Goal: Task Accomplishment & Management: Use online tool/utility

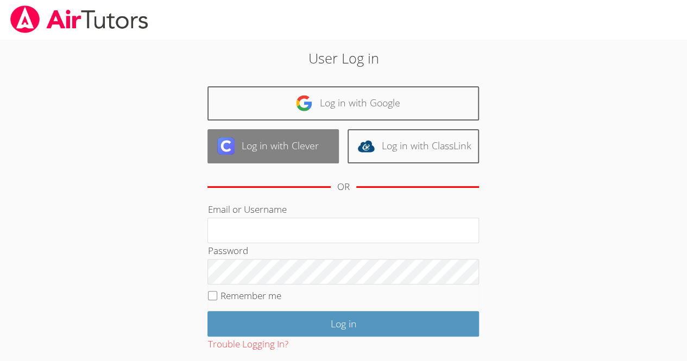
click at [243, 146] on link "Log in with Clever" at bounding box center [273, 146] width 131 height 34
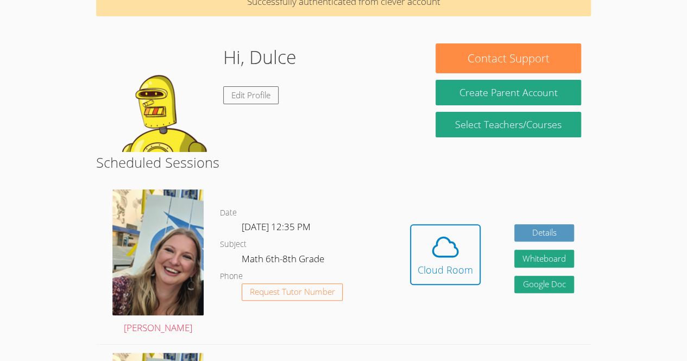
scroll to position [85, 0]
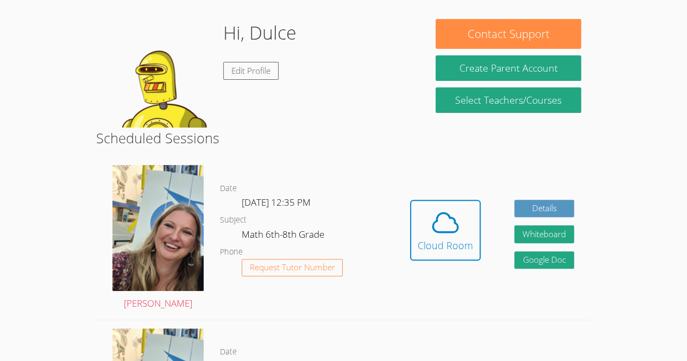
click at [267, 129] on h2 "Scheduled Sessions" at bounding box center [343, 138] width 495 height 21
click at [458, 231] on icon at bounding box center [445, 223] width 30 height 30
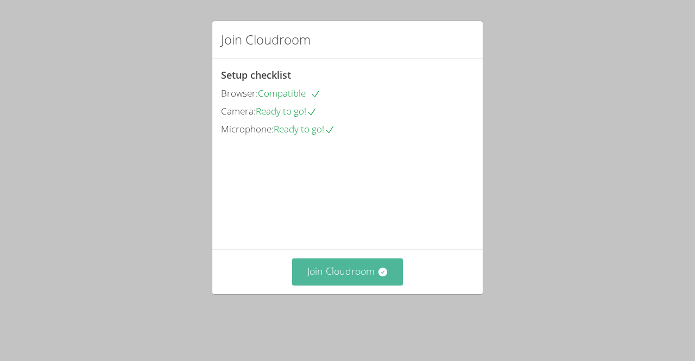
click at [360, 285] on button "Join Cloudroom" at bounding box center [347, 272] width 111 height 27
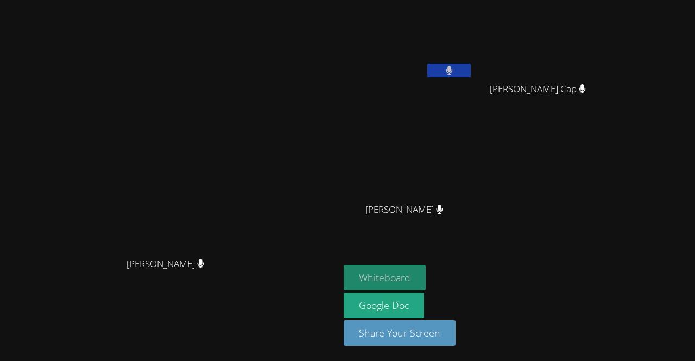
click at [426, 280] on button "Whiteboard" at bounding box center [385, 278] width 82 height 26
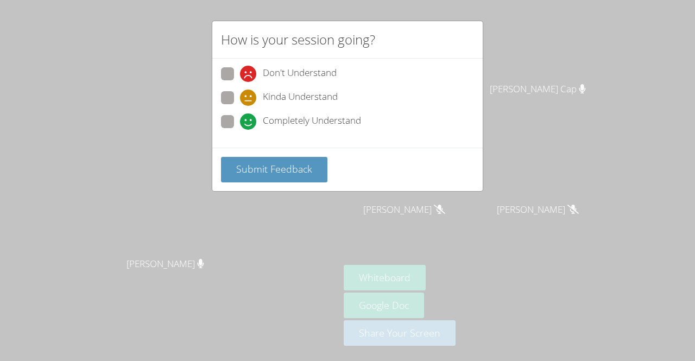
click at [240, 106] on span at bounding box center [240, 106] width 0 height 0
click at [240, 100] on input "Kinda Understand" at bounding box center [244, 95] width 9 height 9
radio input "true"
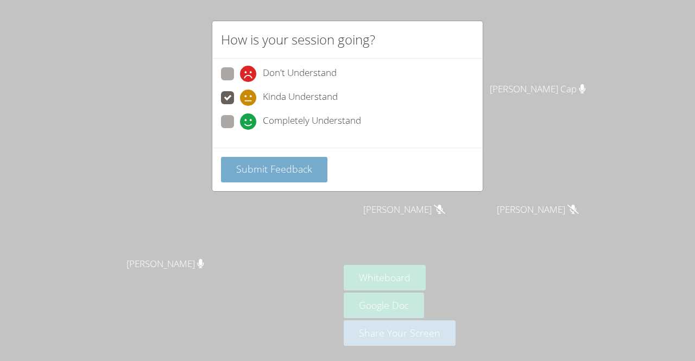
click at [280, 177] on button "Submit Feedback" at bounding box center [274, 170] width 106 height 26
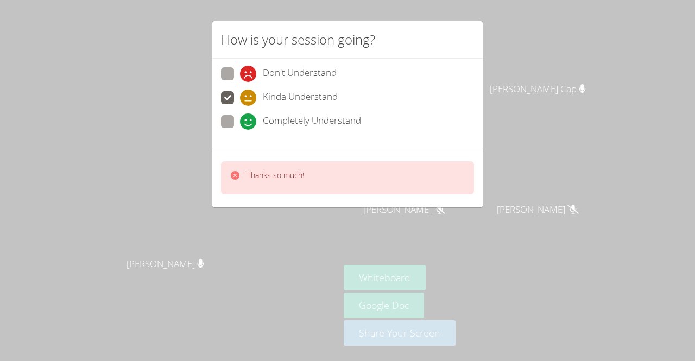
click at [627, 264] on div "How is your session going? Don't Understand Kinda Understand Completely Underst…" at bounding box center [347, 180] width 695 height 361
click at [615, 240] on div "How is your session going? Don't Understand Kinda Understand Completely Underst…" at bounding box center [347, 180] width 695 height 361
click at [602, 257] on aside "[PERSON_NAME] [PERSON_NAME] Cap [PERSON_NAME] [PERSON_NAME] [PERSON_NAME] [PERS…" at bounding box center [476, 180] width 272 height 361
